Goal: Find specific page/section: Find specific page/section

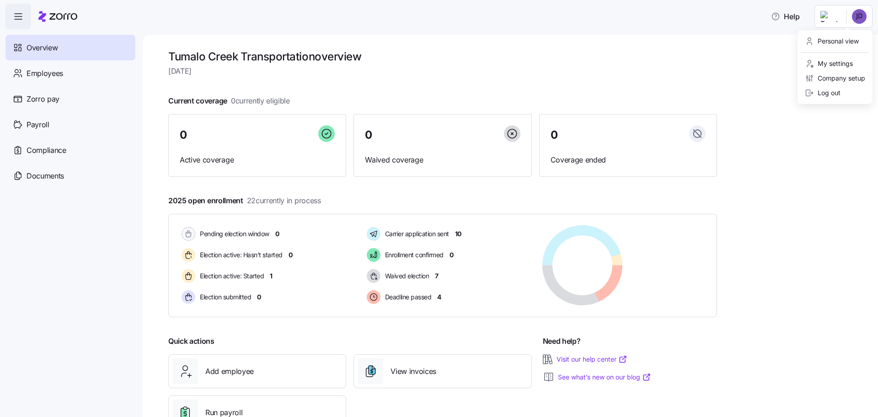
click at [857, 16] on html "Help Overview Employees Zorro pay Payroll Compliance Documents Tumalo Creek Tra…" at bounding box center [439, 205] width 878 height 411
click at [857, 15] on html "Help Overview Employees Zorro pay Payroll Compliance Documents Tumalo Creek Tra…" at bounding box center [439, 205] width 878 height 411
